Goal: Information Seeking & Learning: Learn about a topic

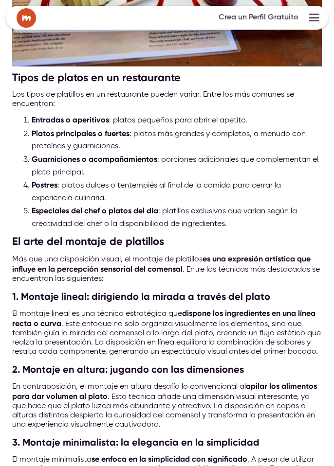
scroll to position [619, 0]
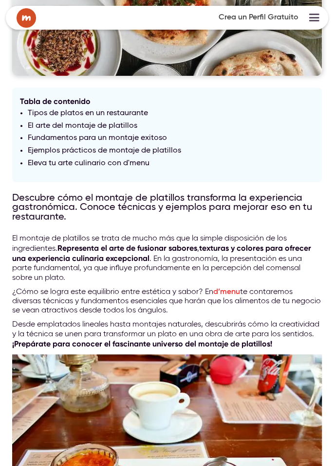
scroll to position [124, 0]
